Goal: Information Seeking & Learning: Learn about a topic

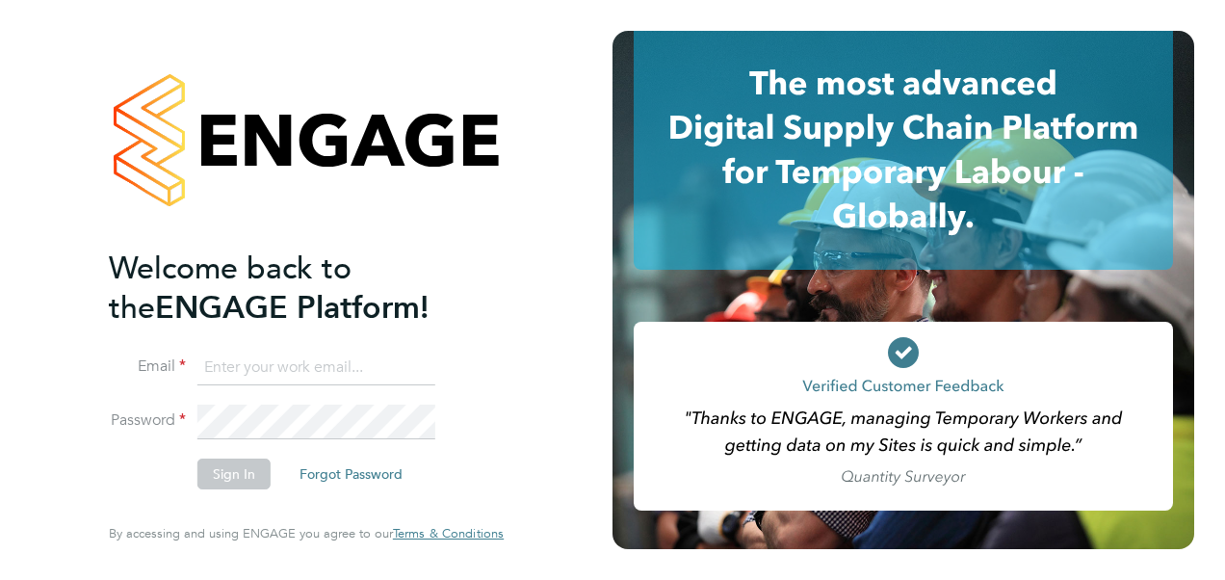
click at [391, 377] on input at bounding box center [316, 368] width 238 height 35
click at [389, 375] on input at bounding box center [316, 368] width 238 height 35
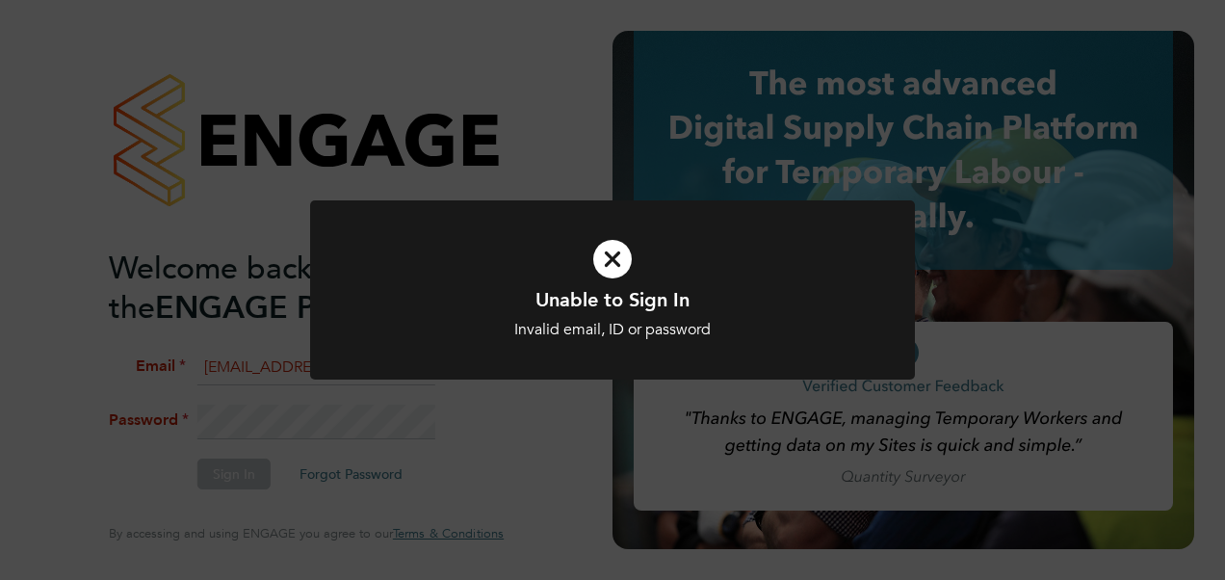
click at [632, 251] on icon at bounding box center [612, 258] width 501 height 75
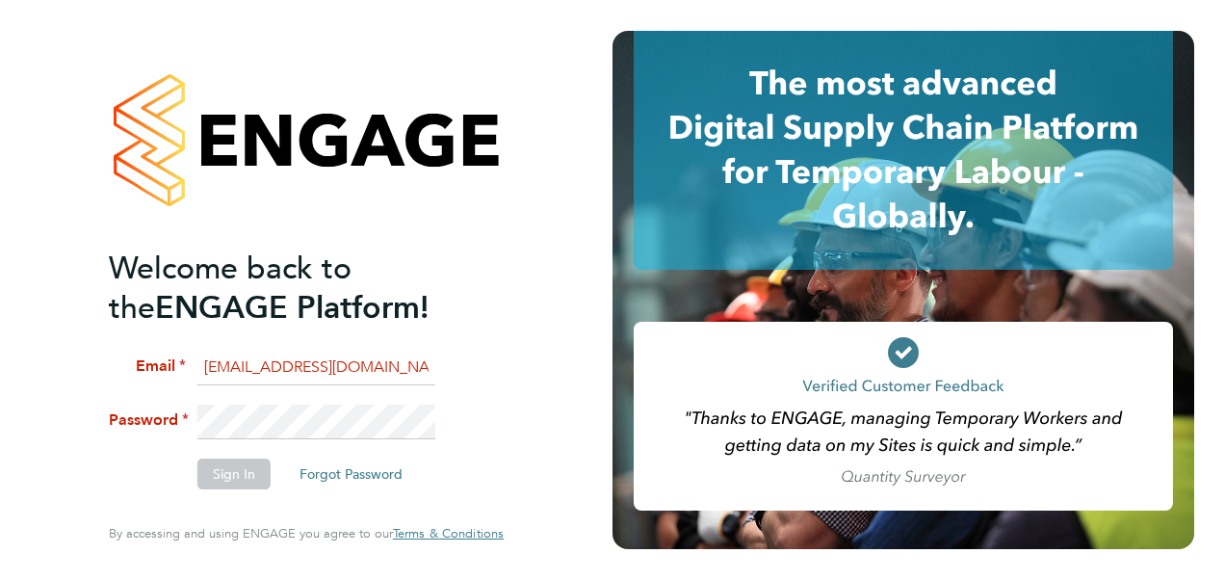
drag, startPoint x: 400, startPoint y: 371, endPoint x: -6, endPoint y: 361, distance: 405.5
click at [0, 361] on html "Welcome back to the ENGAGE Platform! Email katie.macpherson1@sky.com Password S…" at bounding box center [612, 290] width 1225 height 580
type input "katie.macpherson@hays.com"
click at [227, 470] on button "Sign In" at bounding box center [233, 473] width 73 height 31
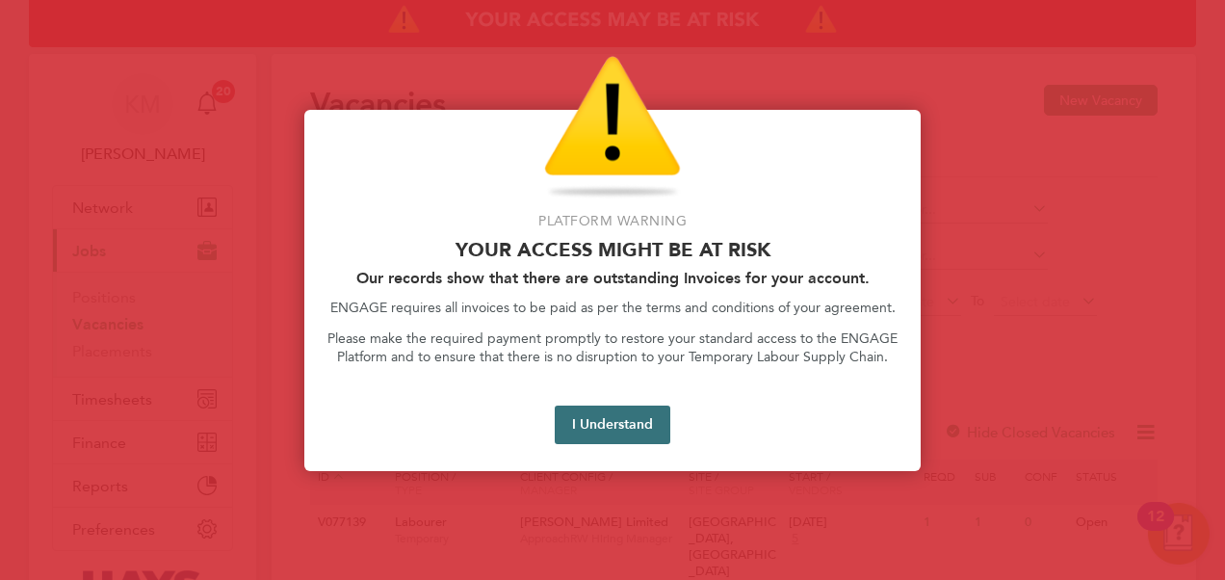
click at [593, 422] on button "I Understand" at bounding box center [613, 424] width 116 height 39
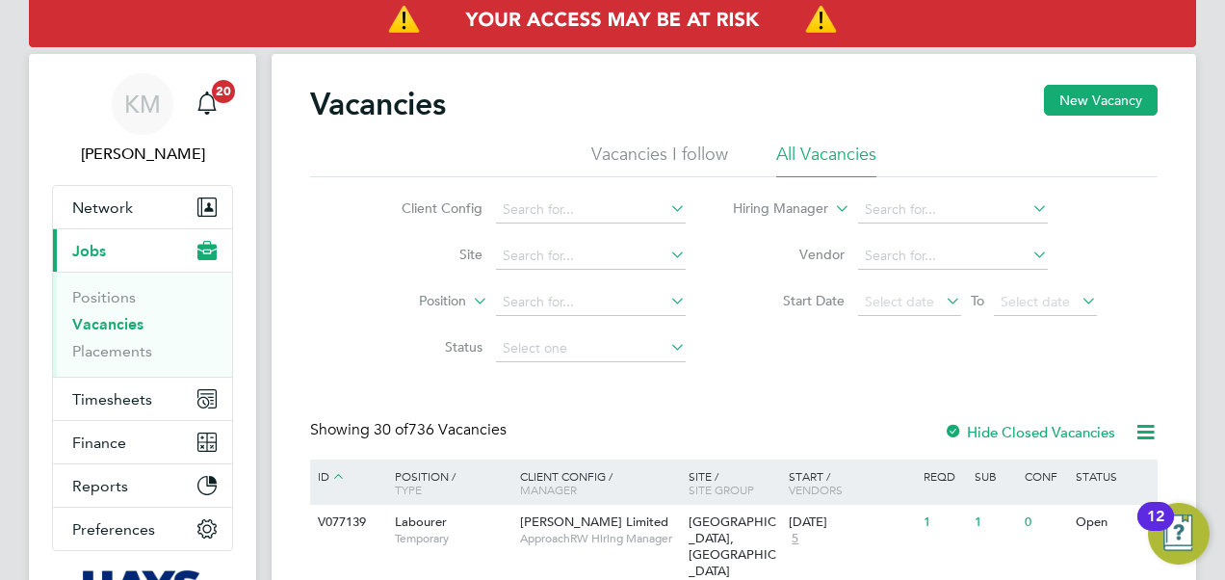
click at [110, 328] on link "Vacancies" at bounding box center [107, 324] width 71 height 18
click at [524, 198] on input at bounding box center [591, 209] width 190 height 27
click at [560, 259] on li "Countr yside Properties UK Ltd" at bounding box center [628, 261] width 266 height 26
type input "Countryside Properties UK Ltd"
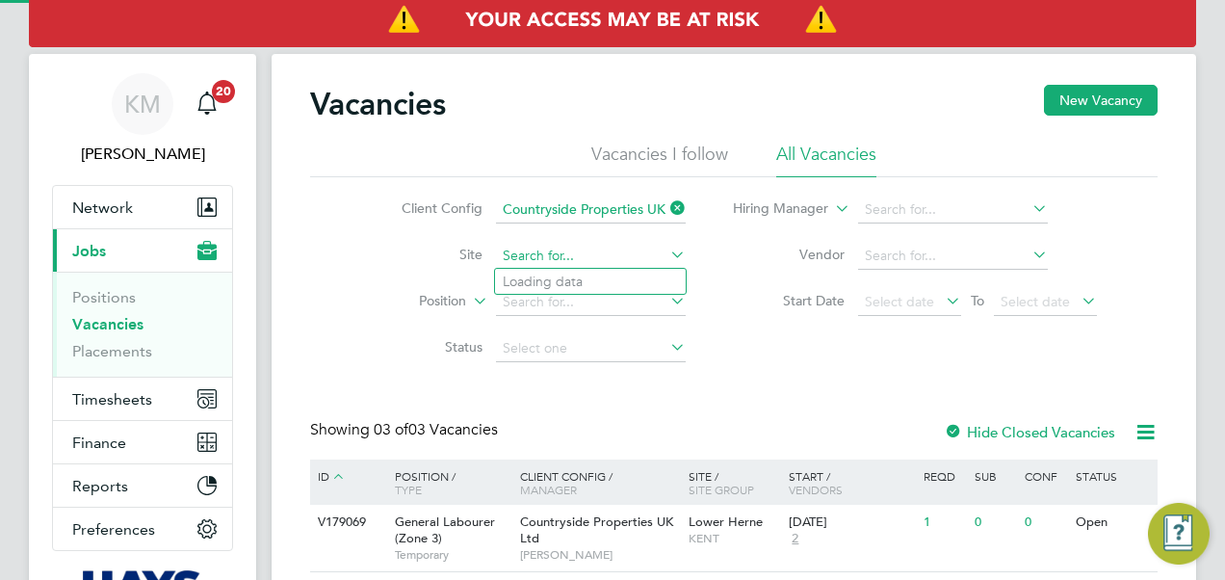
click at [559, 252] on input at bounding box center [591, 256] width 190 height 27
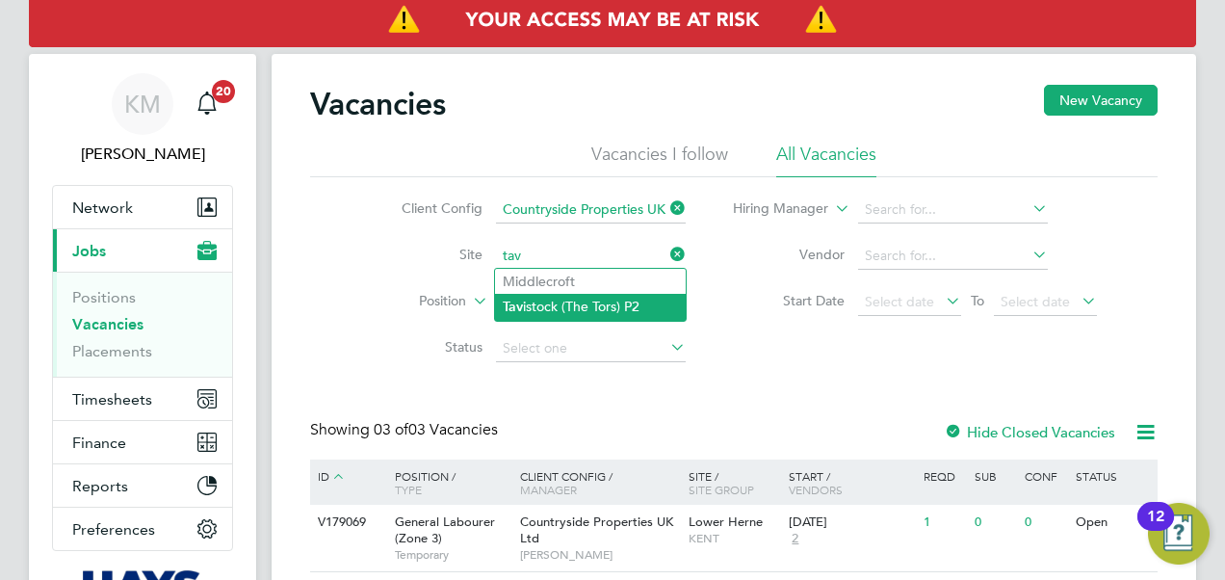
click at [580, 304] on li "Tav istock (The Tors) P2" at bounding box center [590, 307] width 191 height 26
type input "Tavistock (The Tors) P2"
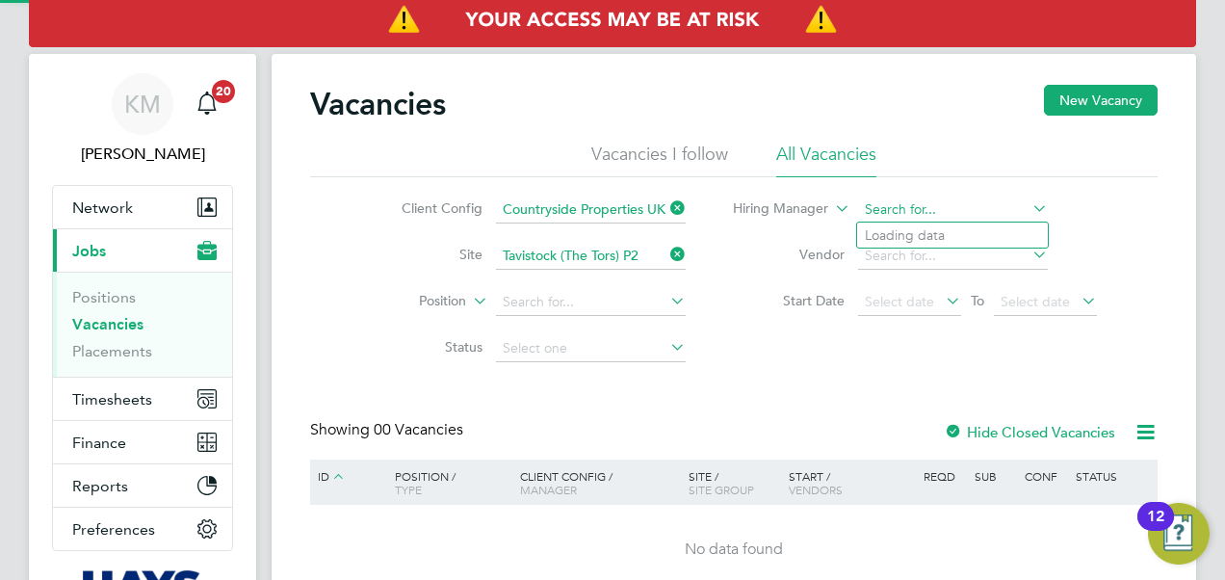
click at [908, 213] on input at bounding box center [953, 209] width 190 height 27
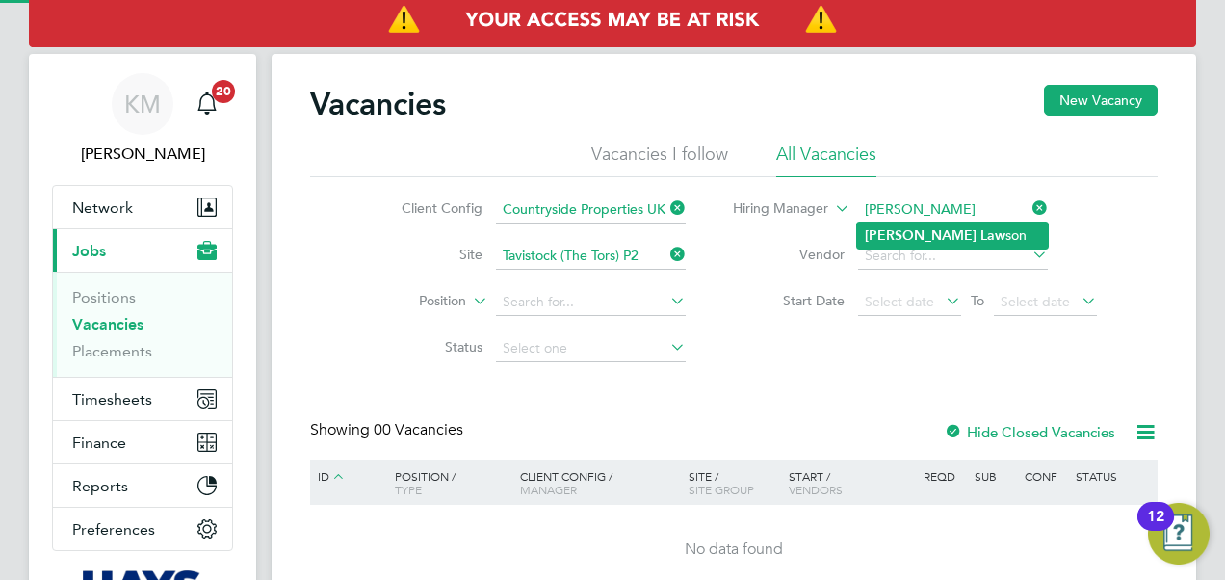
click at [904, 224] on li "Scott Law son" at bounding box center [952, 235] width 191 height 26
type input "Scott Lawson"
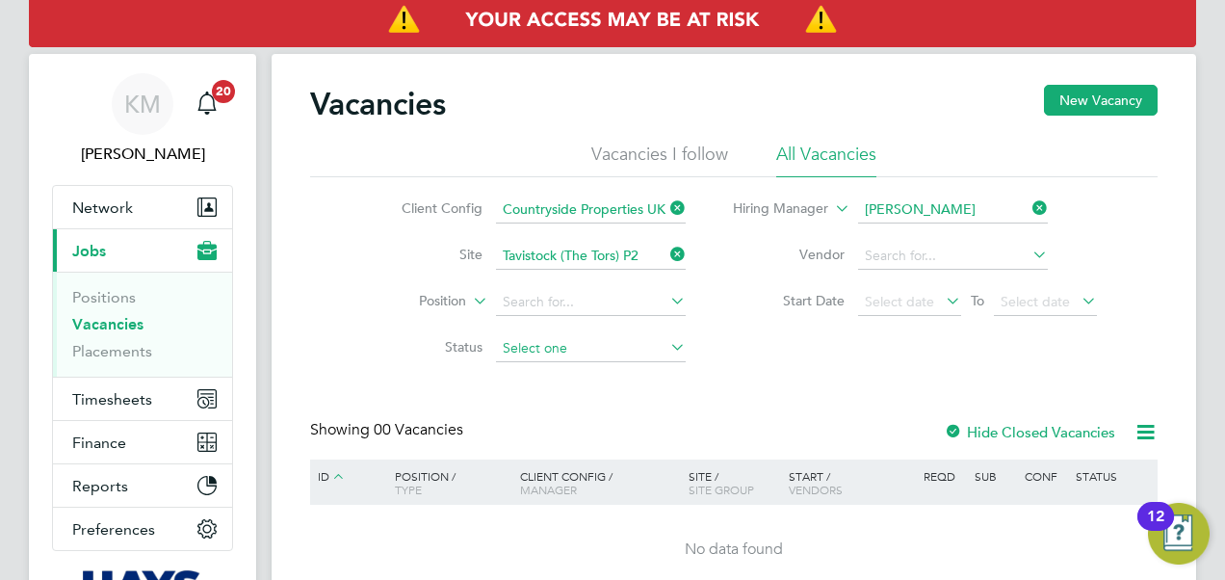
click at [587, 349] on input at bounding box center [591, 348] width 190 height 27
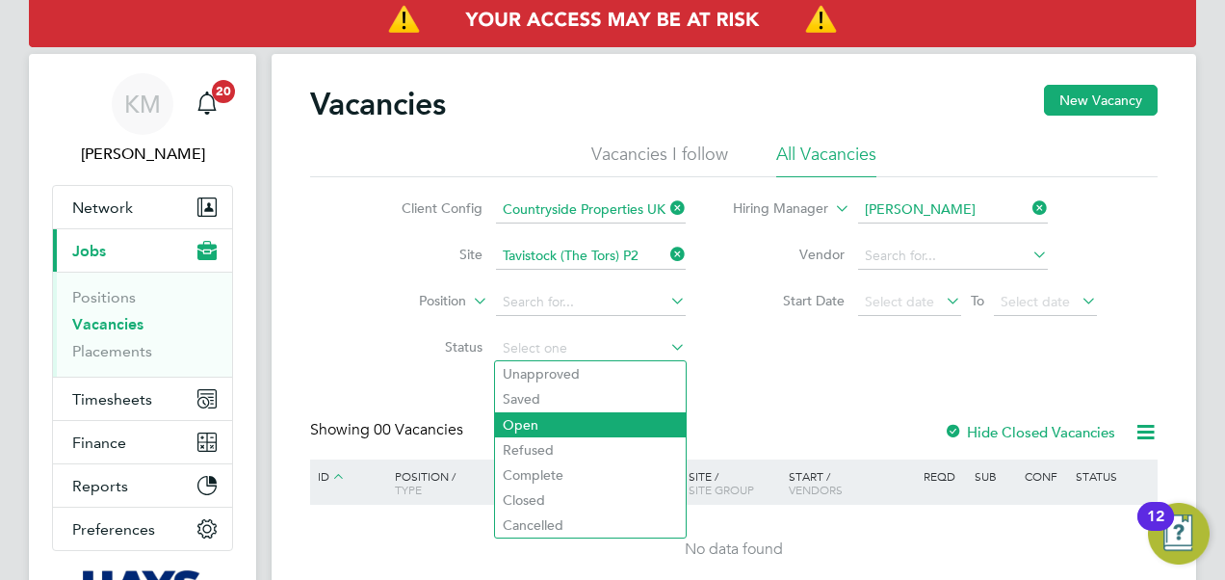
click at [558, 419] on li "Open" at bounding box center [590, 424] width 191 height 25
type input "Open"
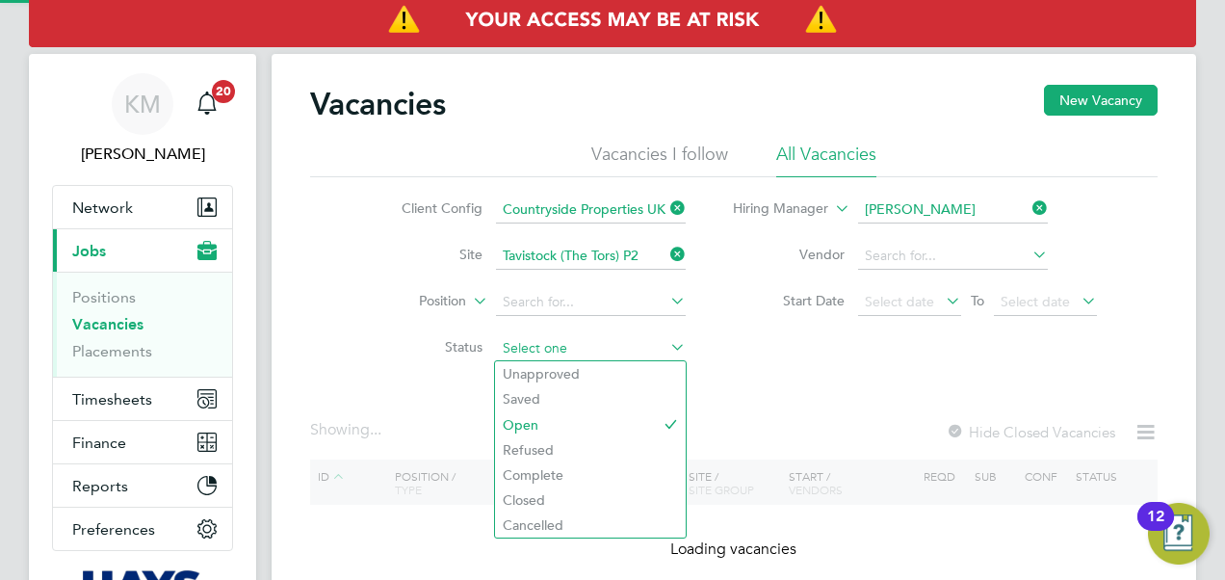
click at [542, 349] on input at bounding box center [591, 348] width 190 height 27
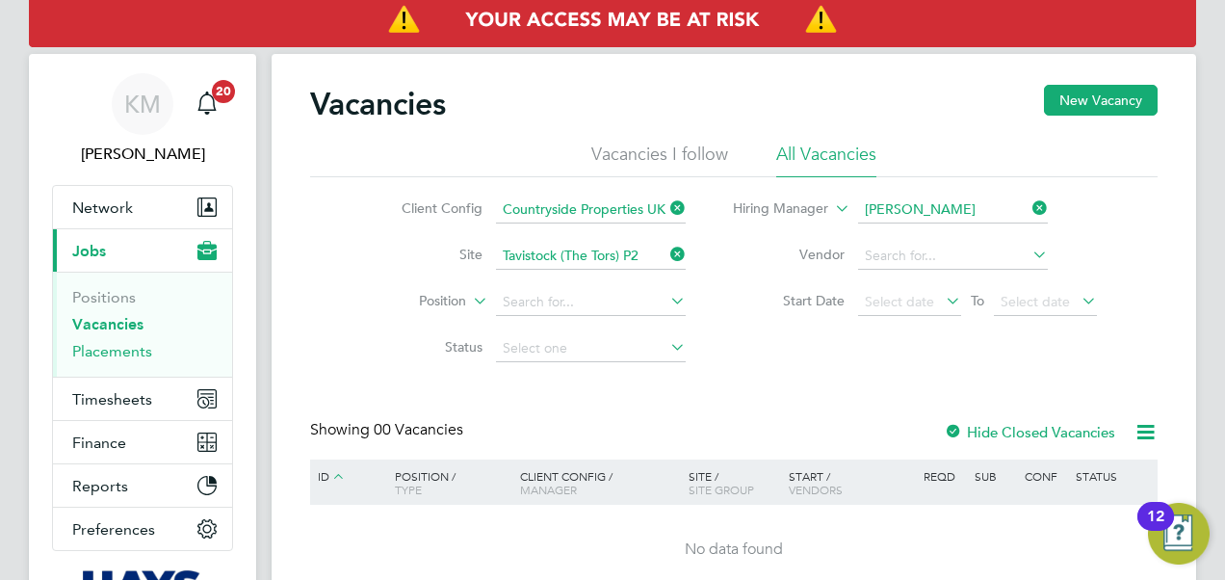
click at [127, 358] on link "Placements" at bounding box center [112, 351] width 80 height 18
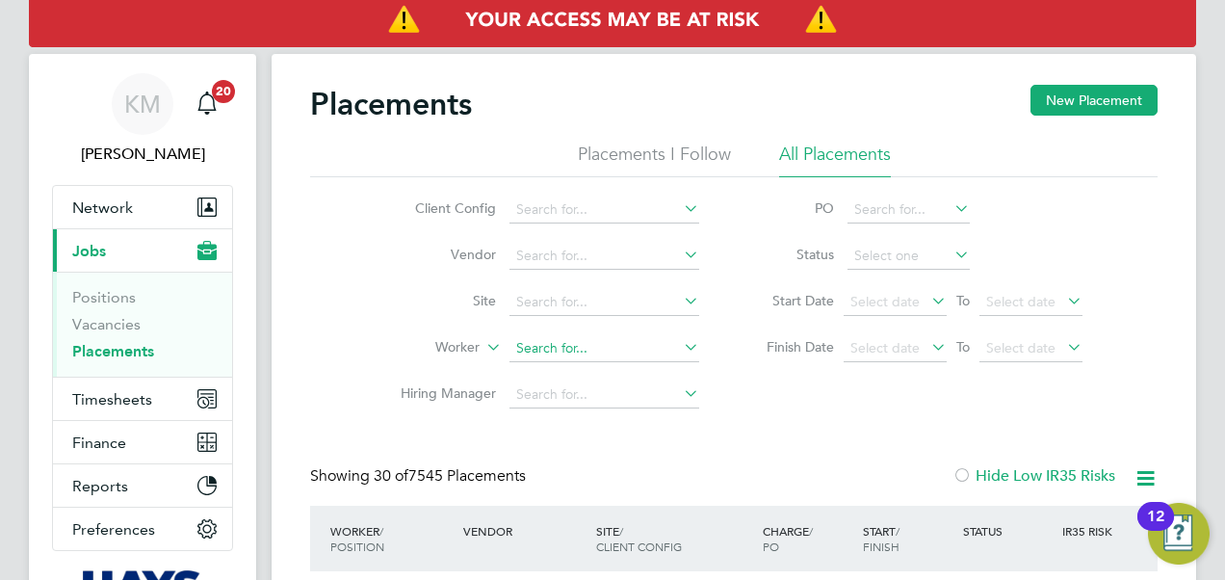
click at [533, 349] on input at bounding box center [604, 348] width 190 height 27
click at [543, 374] on b "Noah" at bounding box center [573, 374] width 112 height 16
type input "Noah Ashton"
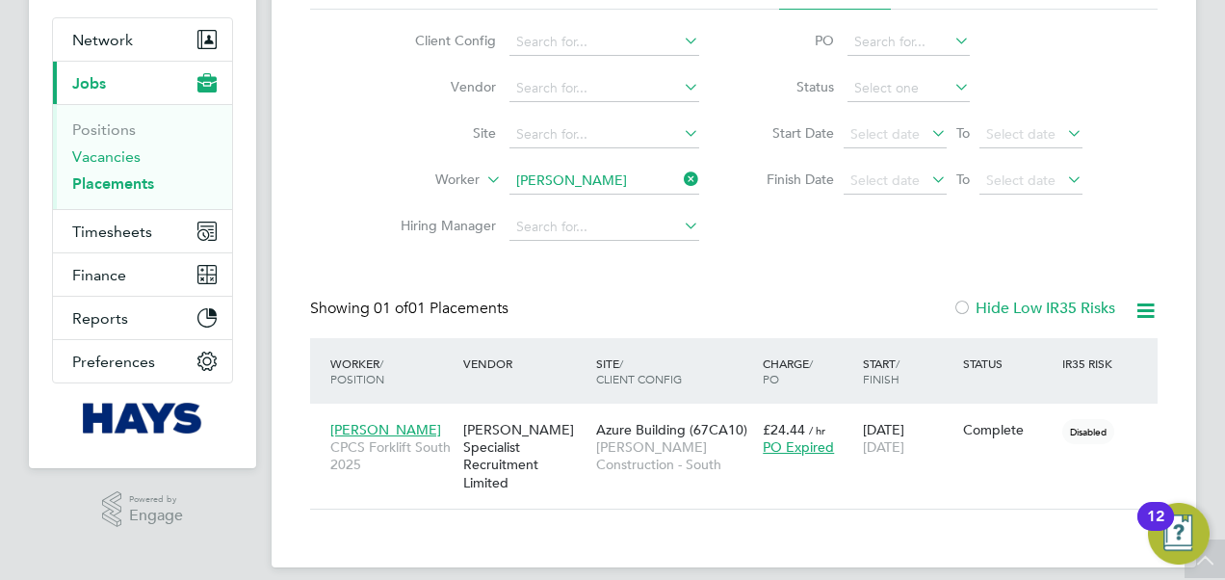
click at [115, 155] on link "Vacancies" at bounding box center [106, 156] width 68 height 18
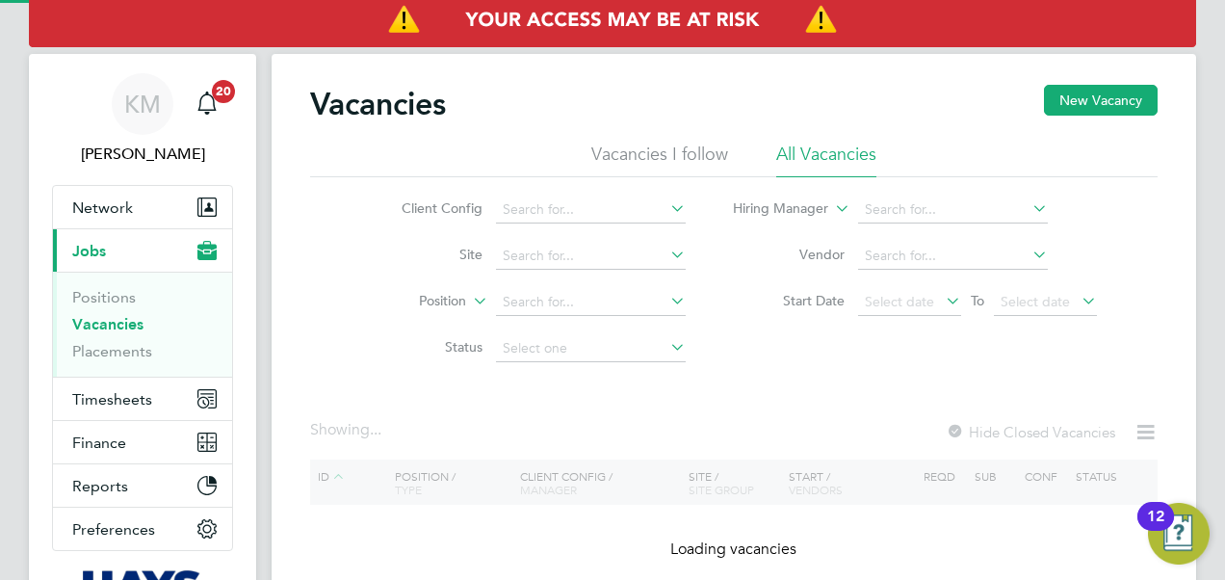
click at [115, 321] on link "Vacancies" at bounding box center [107, 324] width 71 height 18
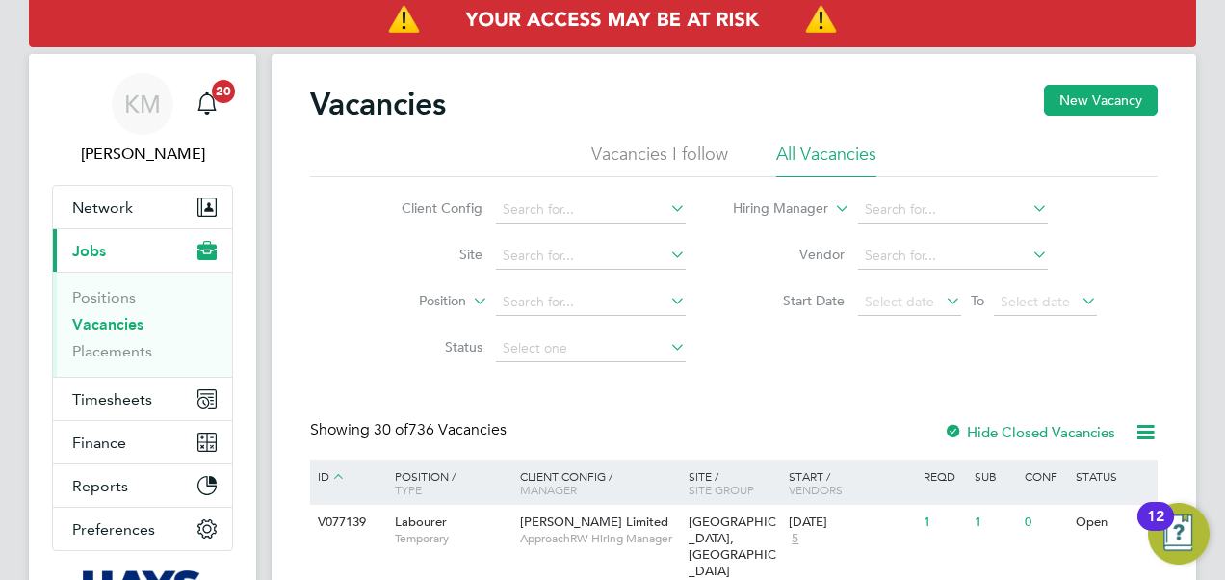
click at [637, 149] on li "Vacancies I follow" at bounding box center [659, 160] width 137 height 35
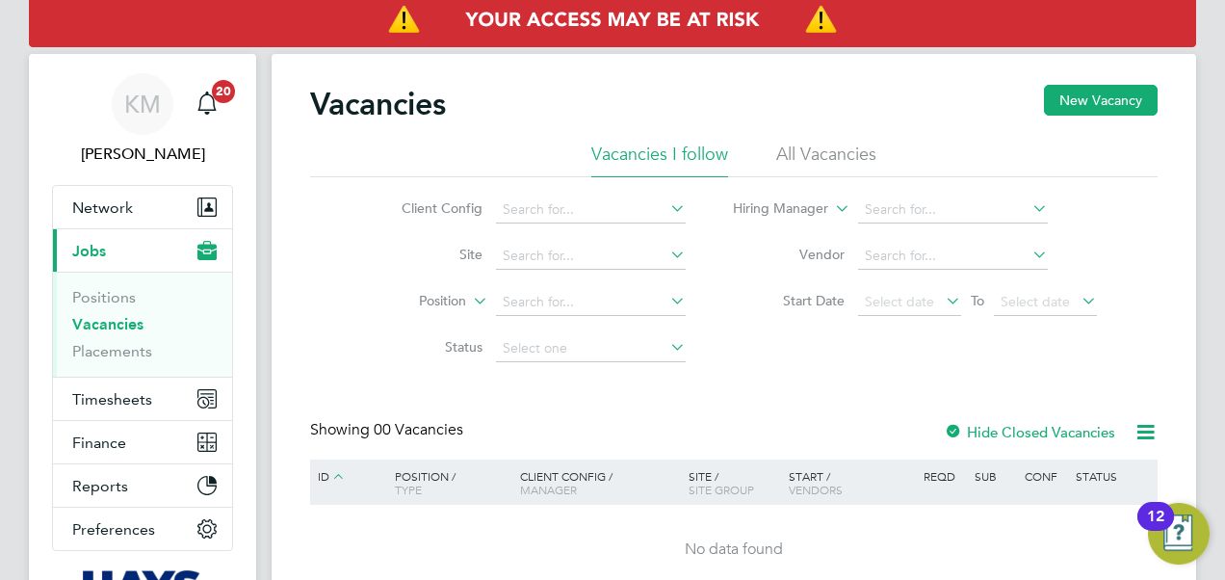
click at [784, 149] on li "All Vacancies" at bounding box center [826, 160] width 100 height 35
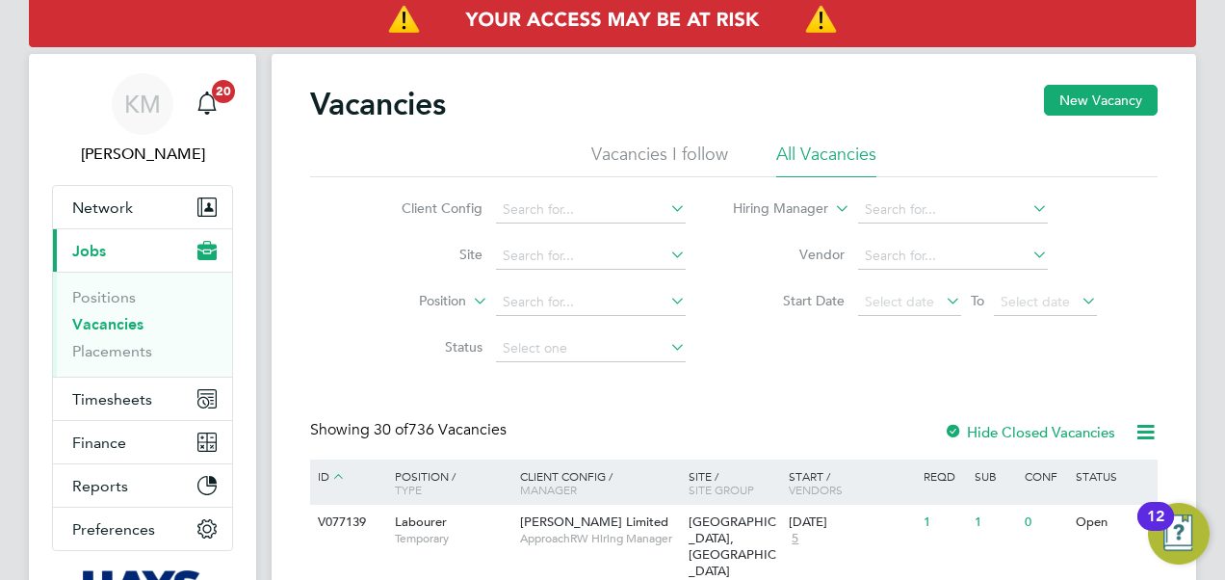
click at [77, 235] on button "Current page: Jobs" at bounding box center [142, 250] width 179 height 42
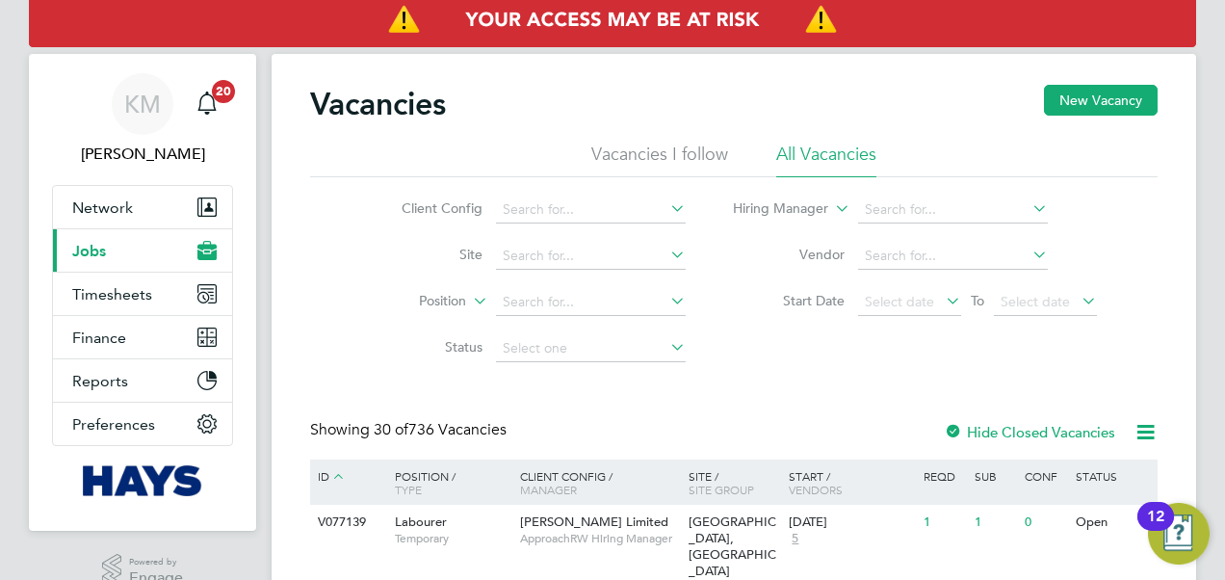
click at [84, 249] on span "Jobs" at bounding box center [89, 251] width 34 height 18
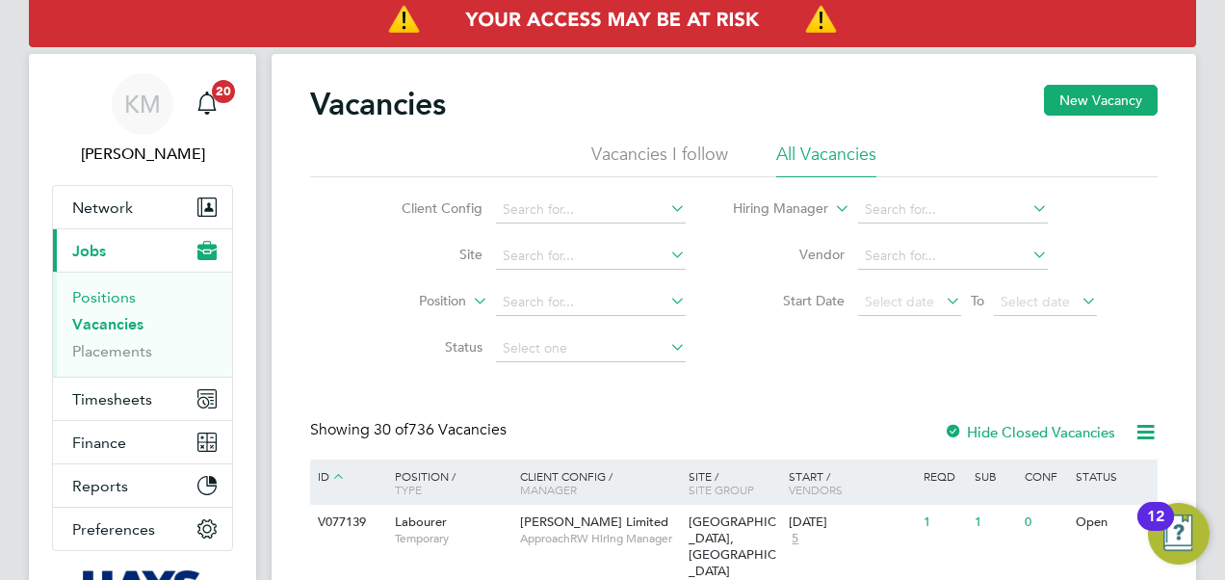
click at [97, 300] on link "Positions" at bounding box center [104, 297] width 64 height 18
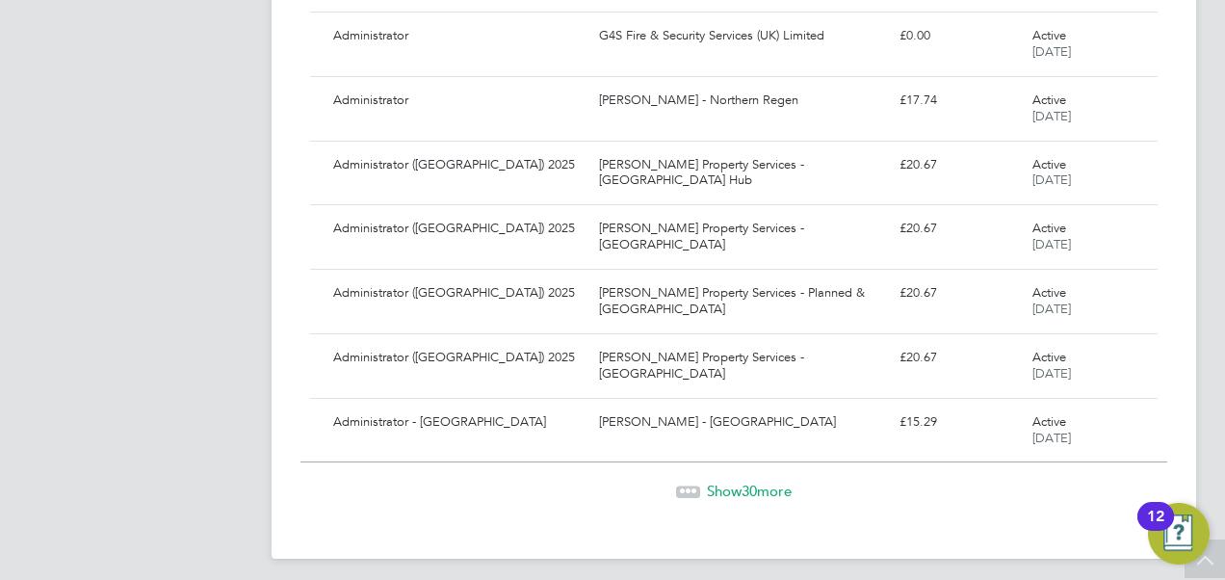
click at [763, 481] on span "Show 30 more" at bounding box center [749, 490] width 85 height 18
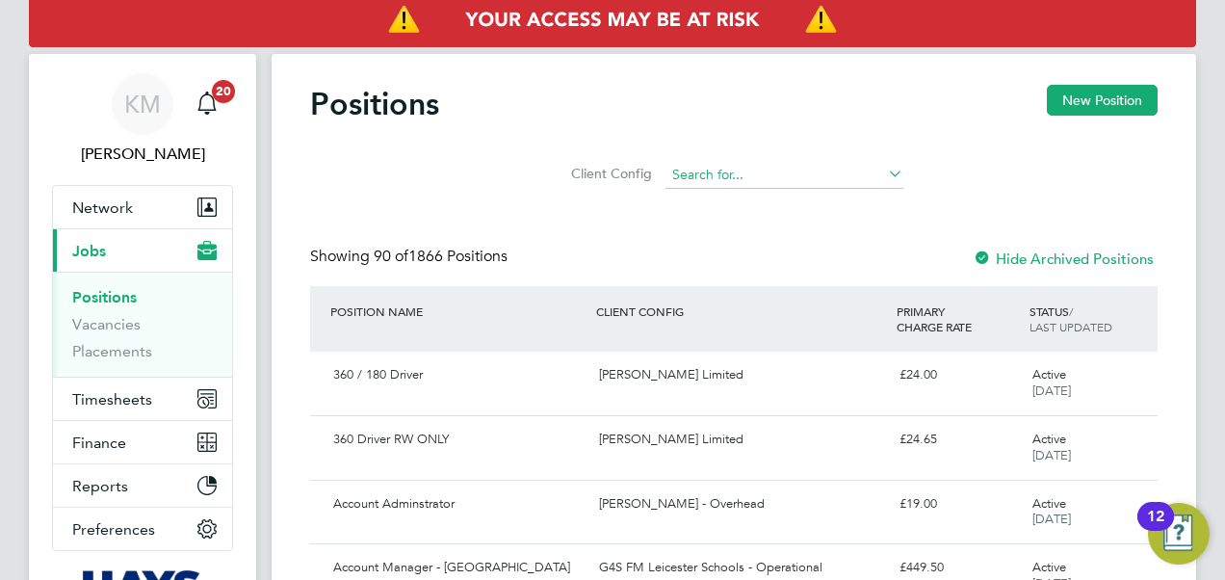
click at [745, 173] on input at bounding box center [784, 175] width 238 height 27
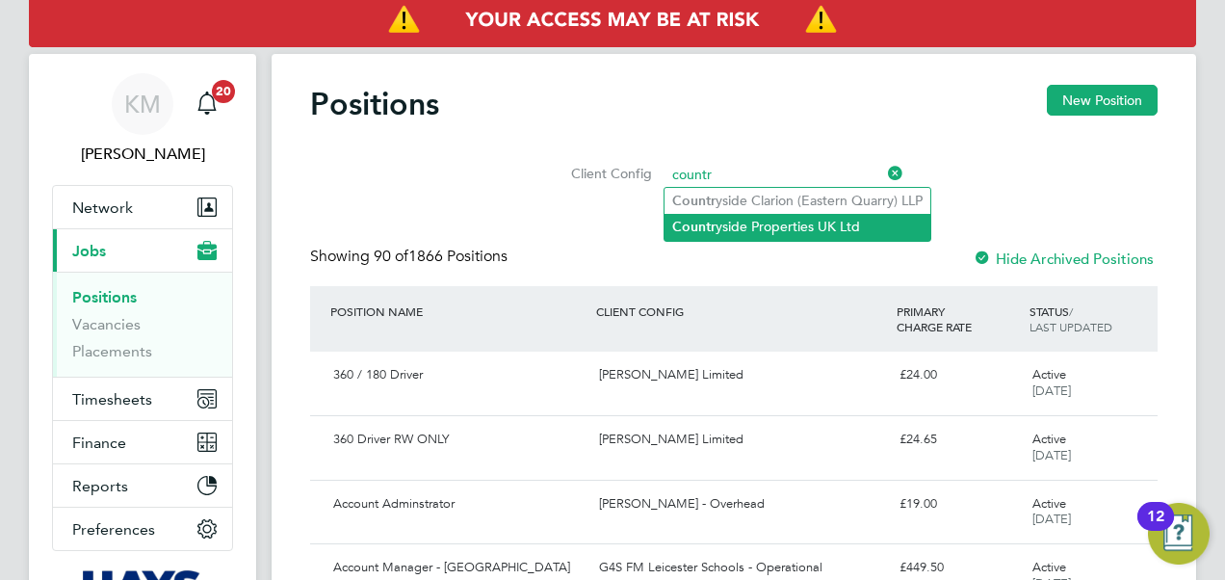
click at [741, 227] on li "Countr yside Properties UK Ltd" at bounding box center [797, 227] width 266 height 26
type input "Countryside Properties UK Ltd"
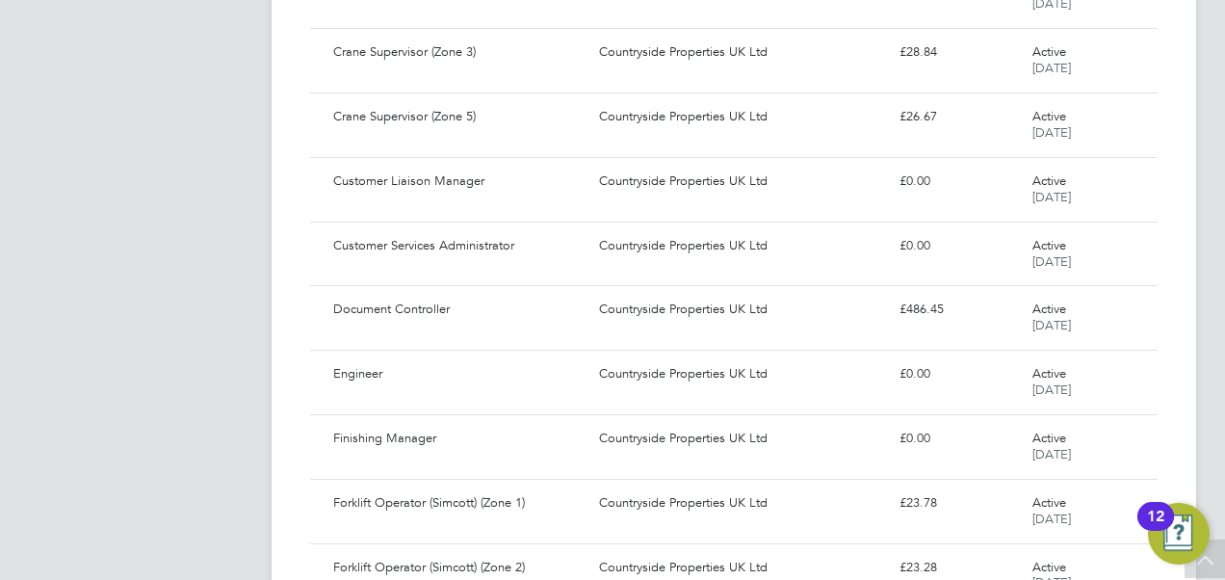
scroll to position [1444, 0]
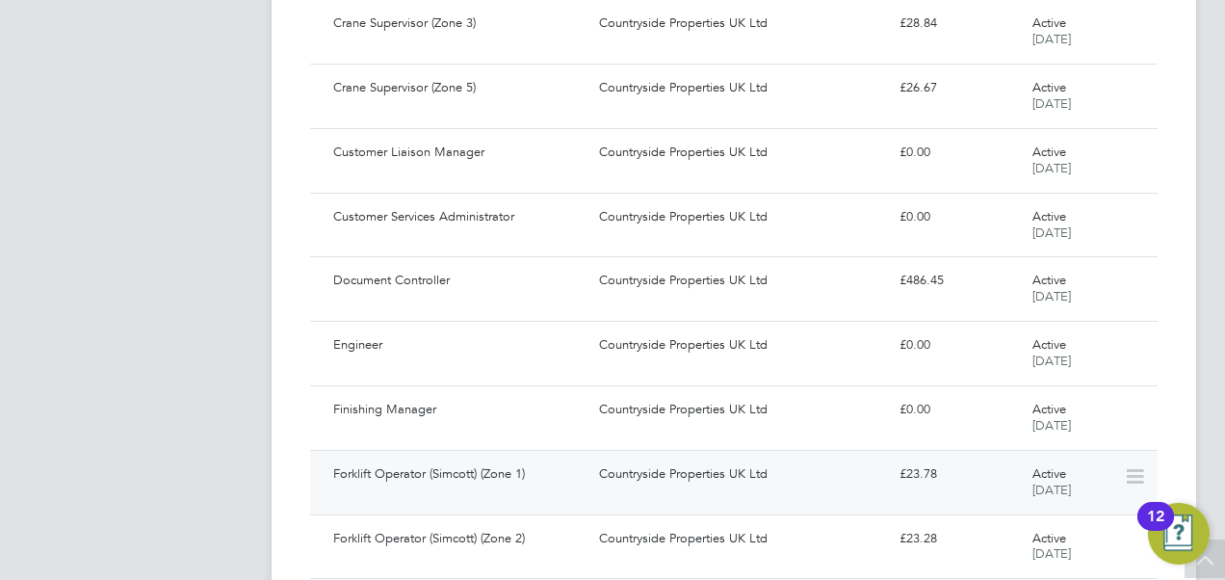
click at [498, 464] on div "Forklift Operator (Simcott) (Zone 1)" at bounding box center [458, 474] width 266 height 32
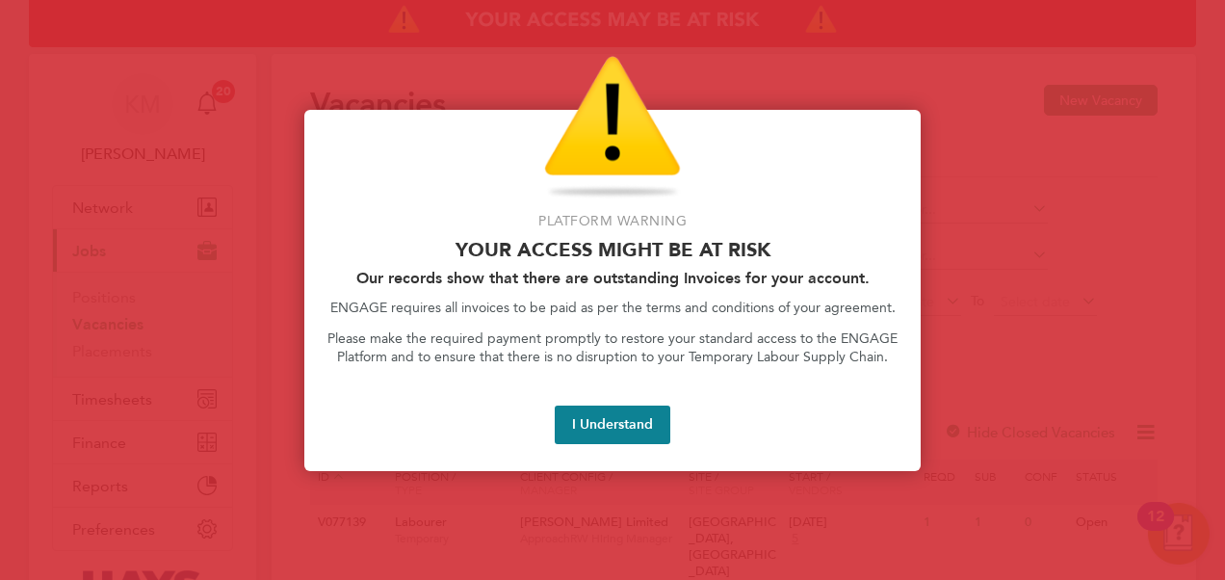
click at [636, 429] on button "I Understand" at bounding box center [613, 424] width 116 height 39
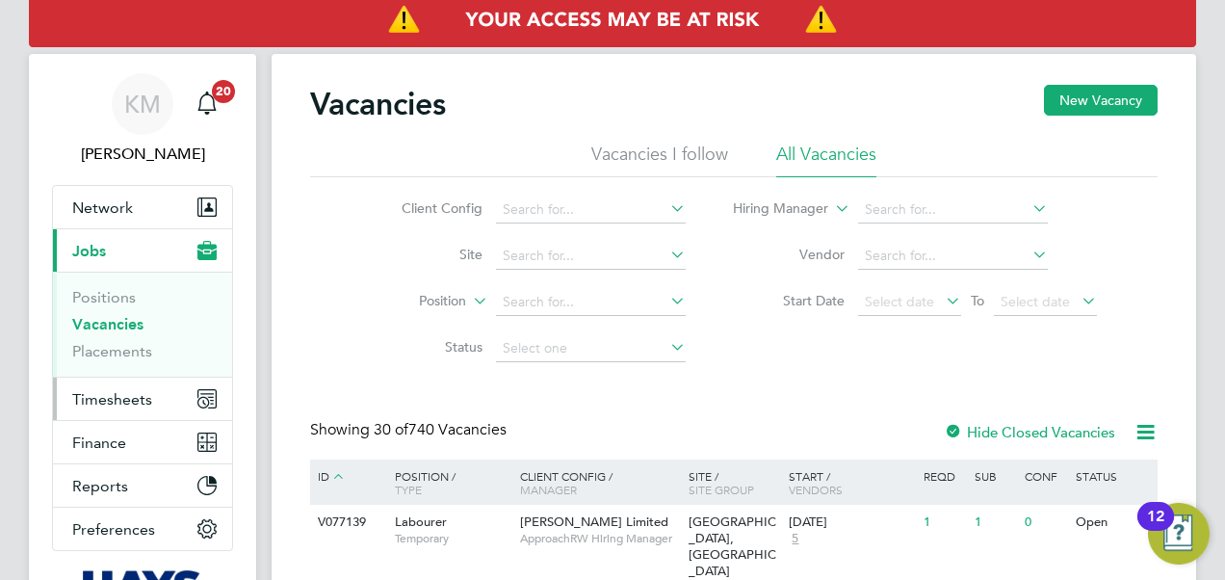
click at [100, 399] on span "Timesheets" at bounding box center [112, 399] width 80 height 18
